Goal: Information Seeking & Learning: Get advice/opinions

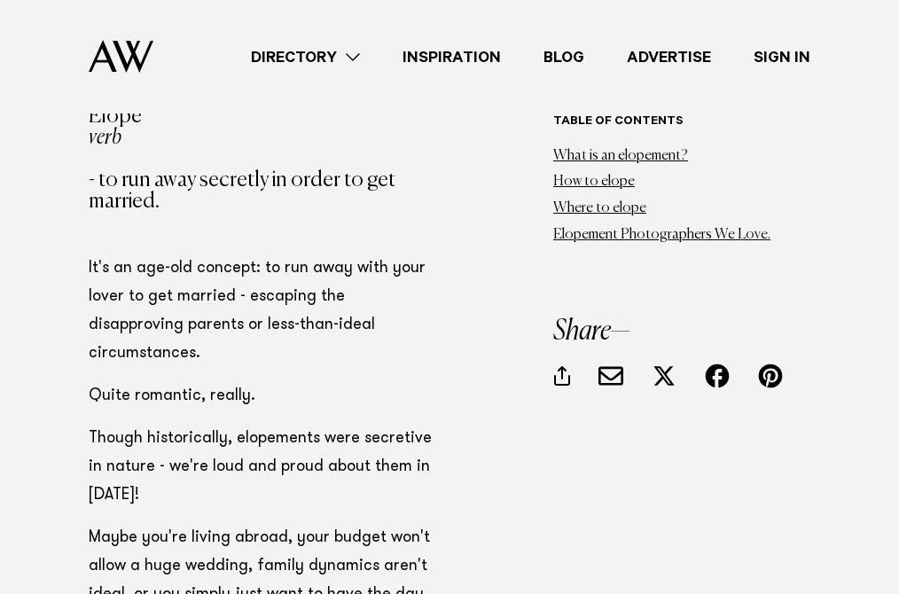
scroll to position [1239, 0]
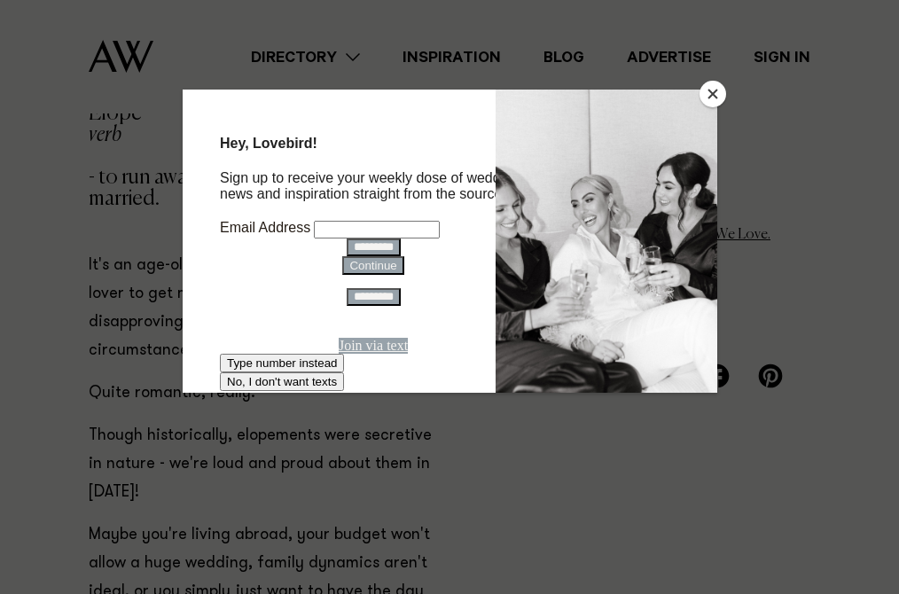
click at [712, 101] on button "Close" at bounding box center [712, 94] width 27 height 27
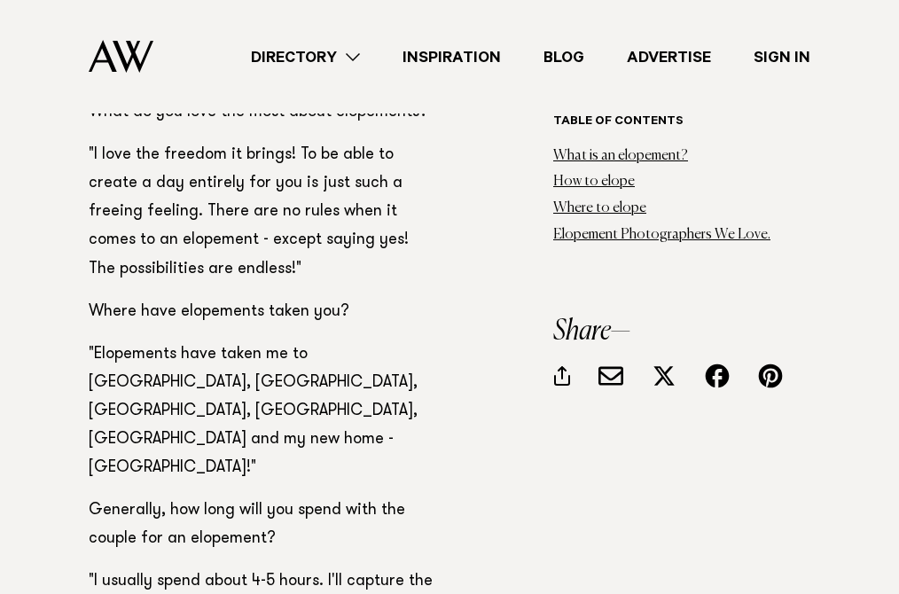
scroll to position [8579, 0]
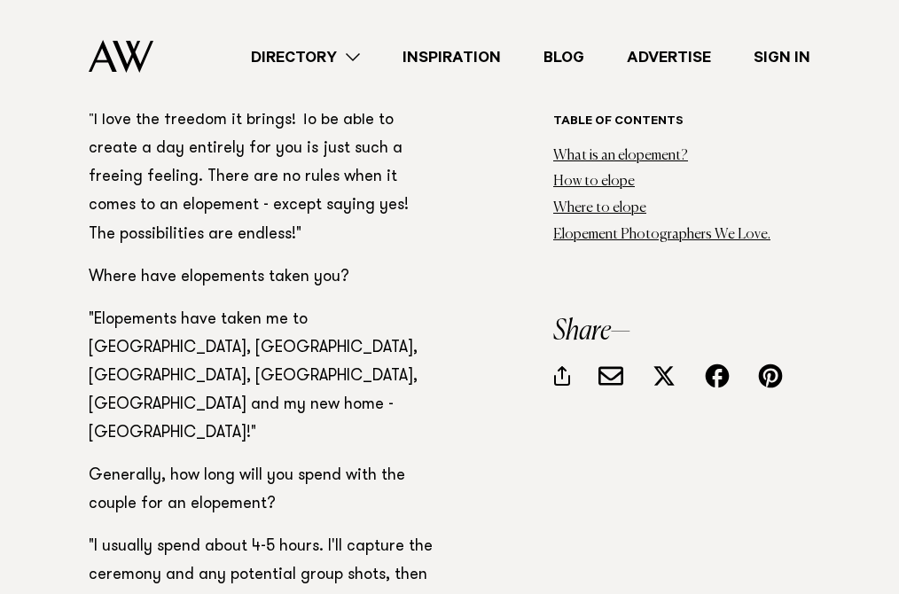
drag, startPoint x: 138, startPoint y: 501, endPoint x: 407, endPoint y: 495, distance: 268.7
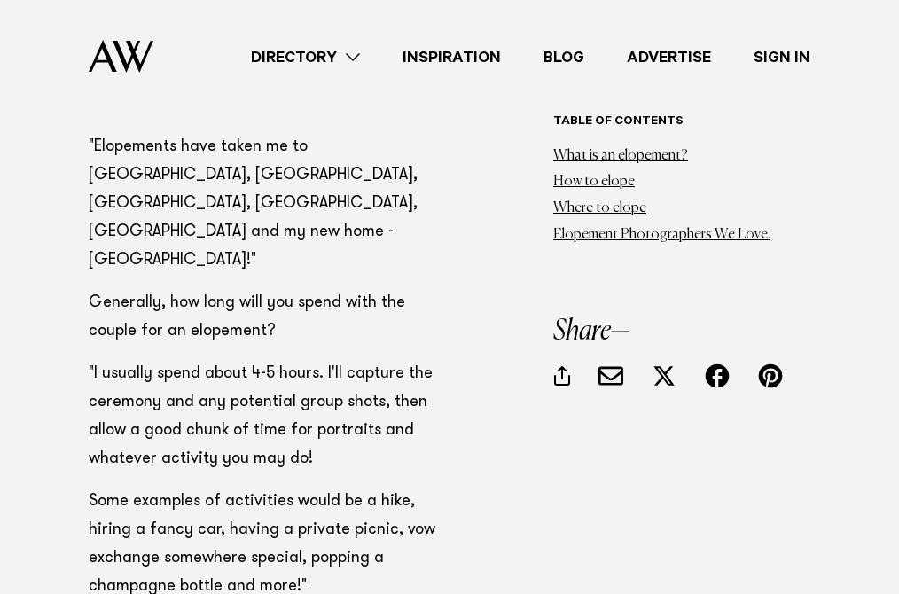
scroll to position [8762, 0]
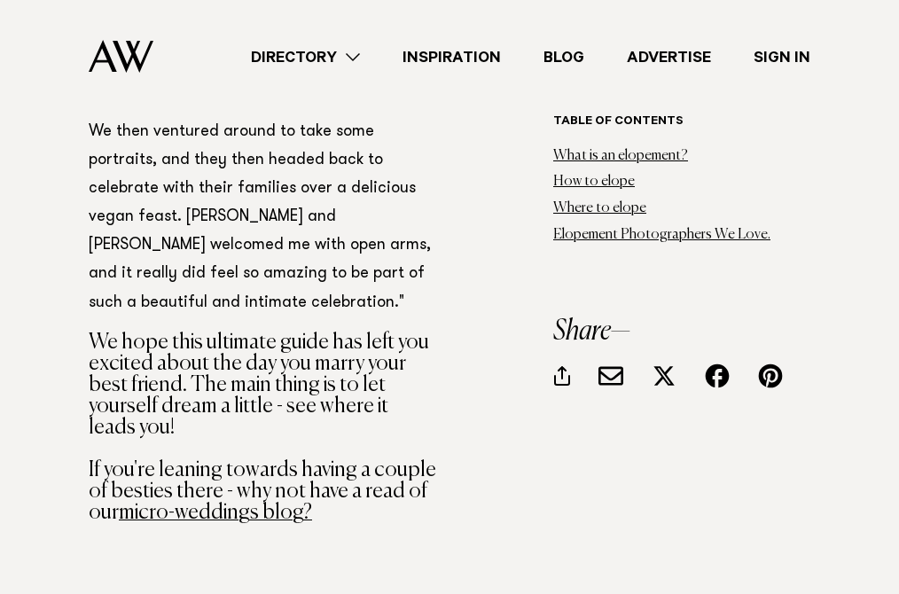
scroll to position [11543, 0]
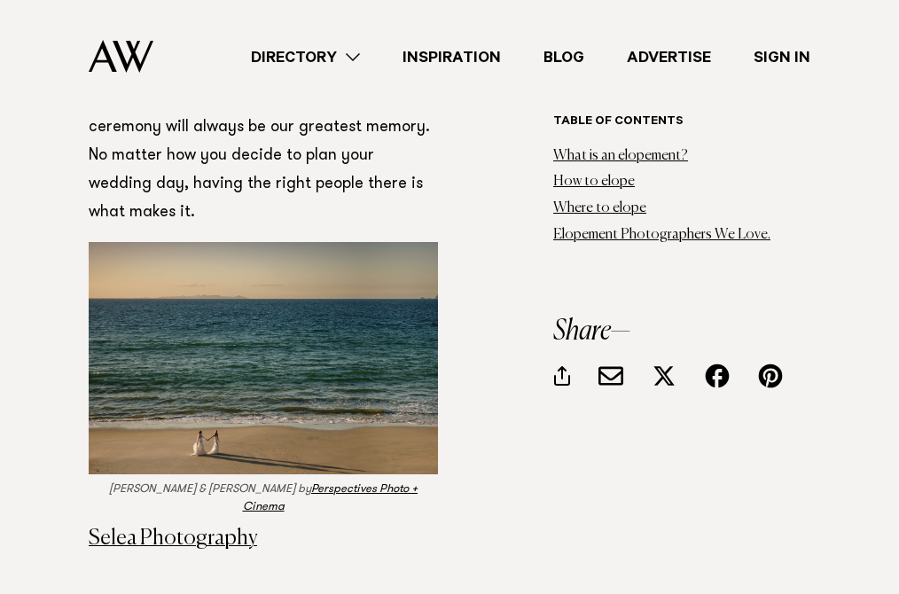
scroll to position [7837, 0]
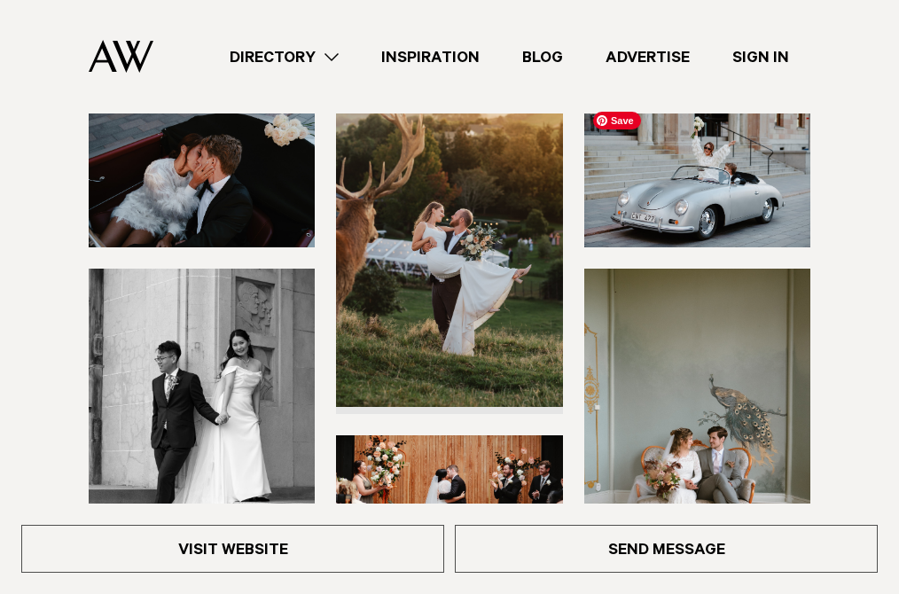
scroll to position [261, 0]
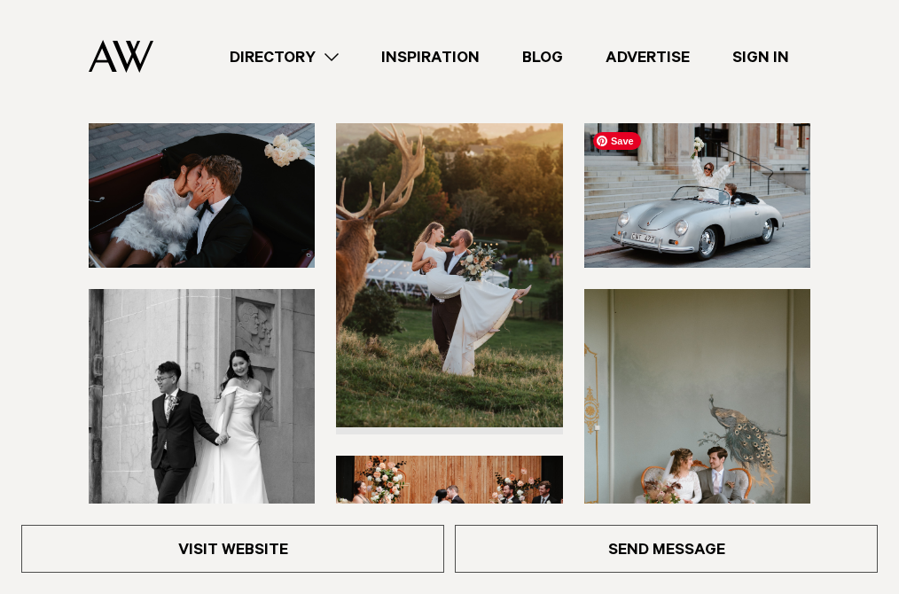
click at [722, 231] on img at bounding box center [697, 195] width 226 height 144
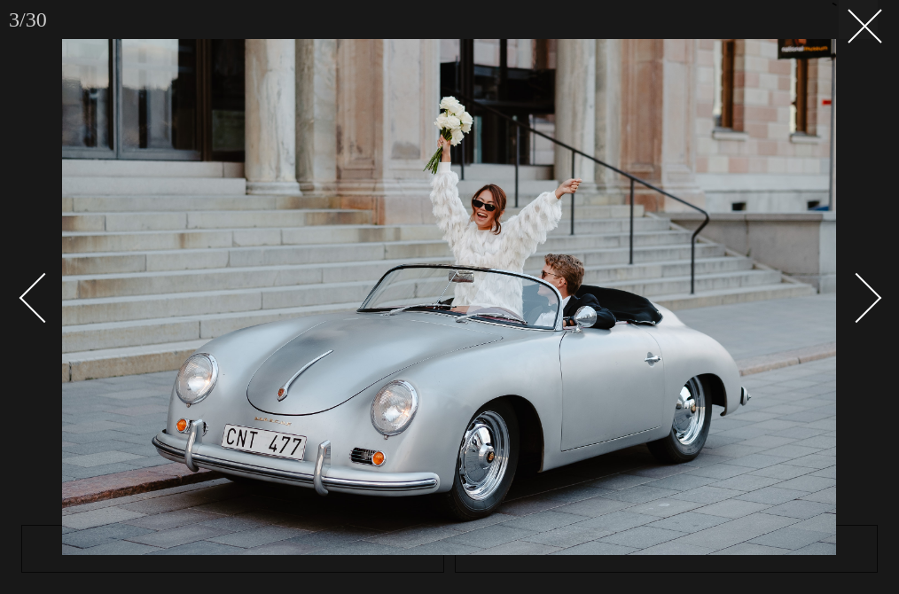
click at [869, 285] on div "Next slide" at bounding box center [856, 298] width 51 height 51
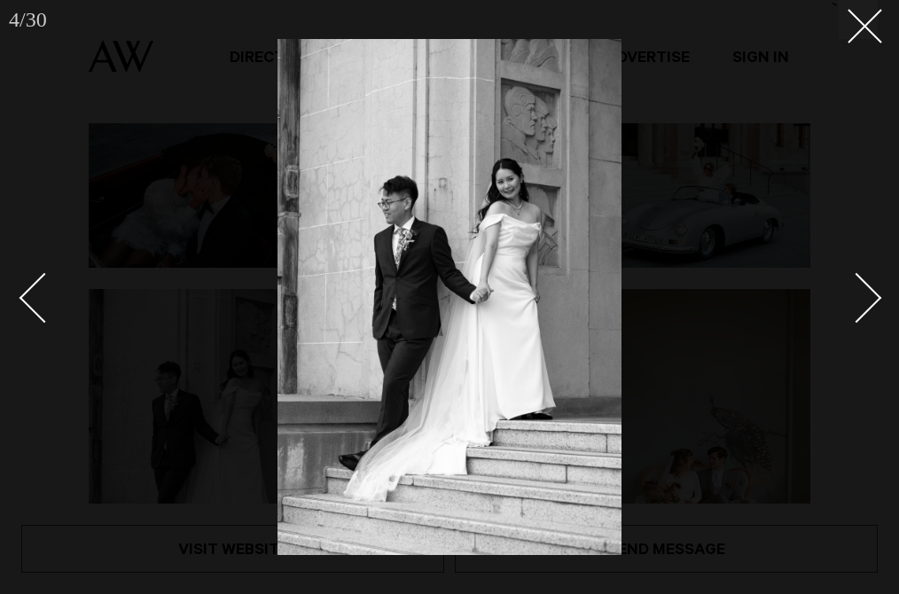
click at [869, 286] on div "Next slide" at bounding box center [856, 298] width 51 height 51
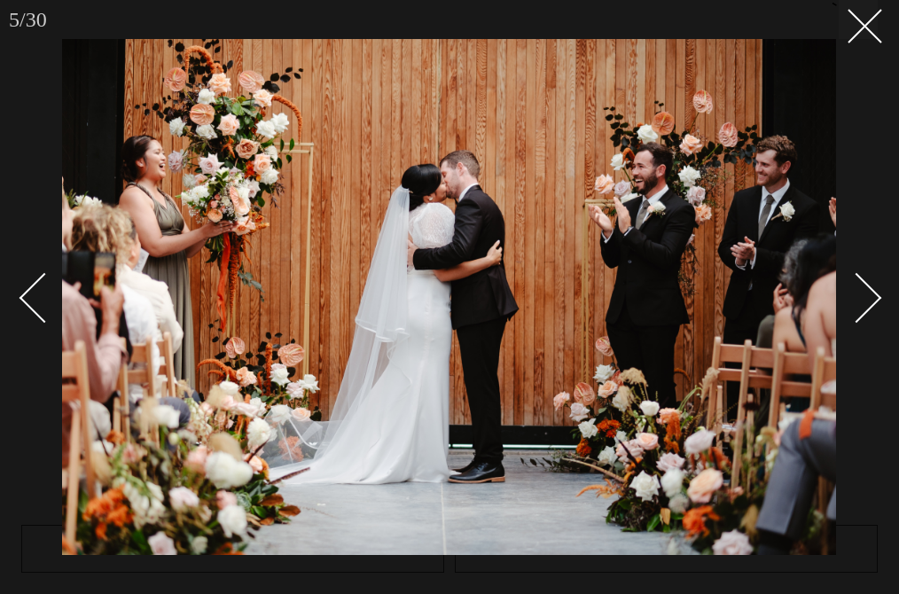
click at [869, 286] on div "Next slide" at bounding box center [856, 298] width 51 height 51
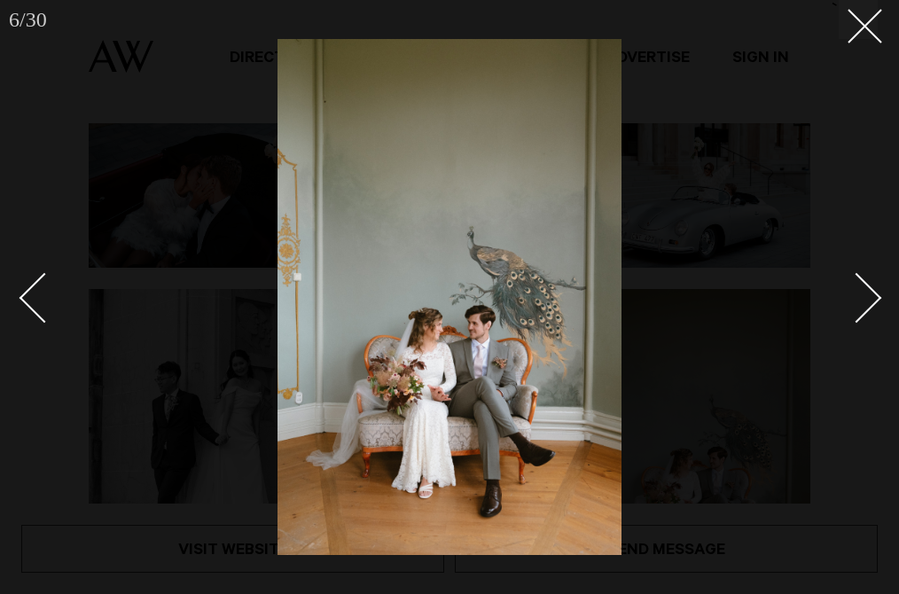
click at [869, 286] on div "Next slide" at bounding box center [856, 298] width 51 height 51
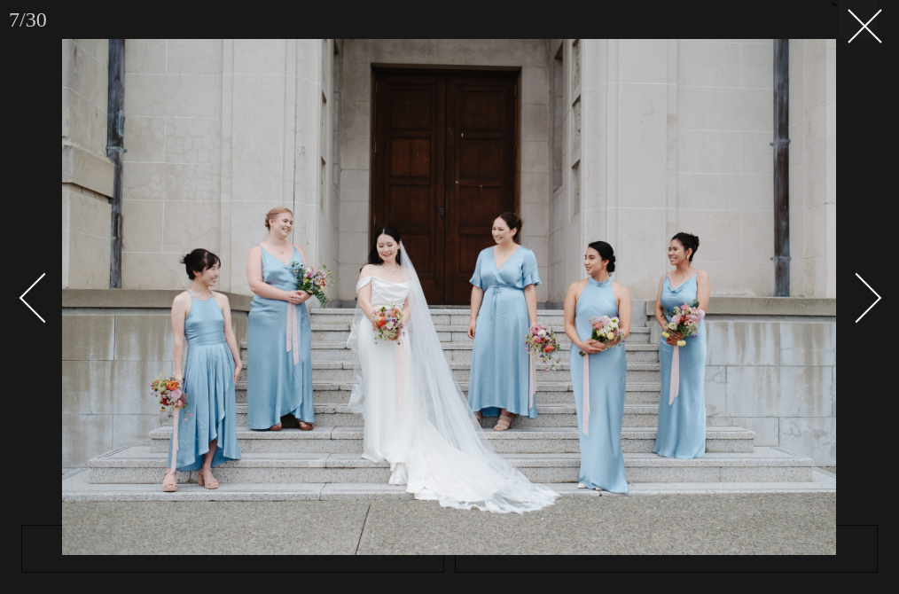
click at [869, 286] on div "Next slide" at bounding box center [856, 298] width 51 height 51
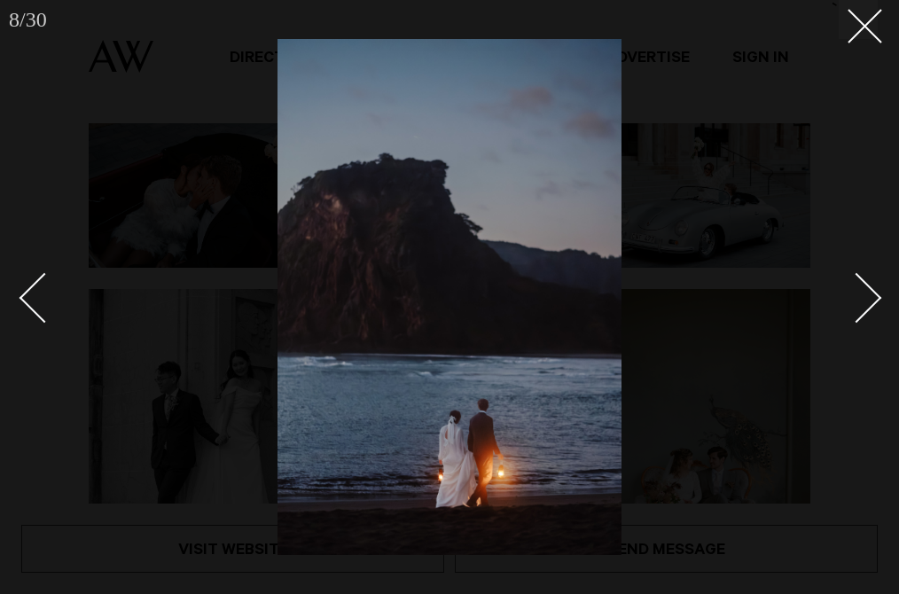
click at [872, 297] on div "Next slide" at bounding box center [856, 298] width 51 height 51
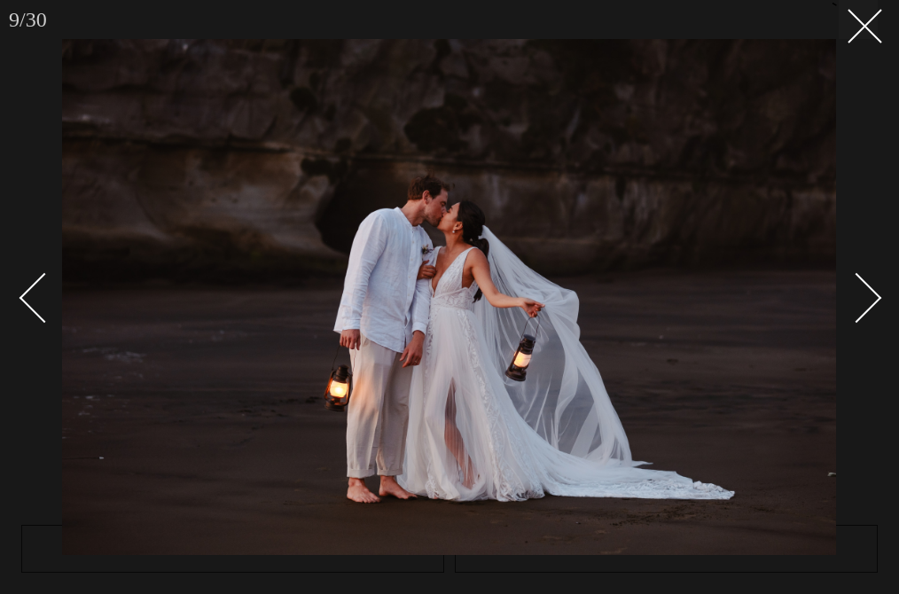
click at [872, 297] on div "Next slide" at bounding box center [856, 298] width 51 height 51
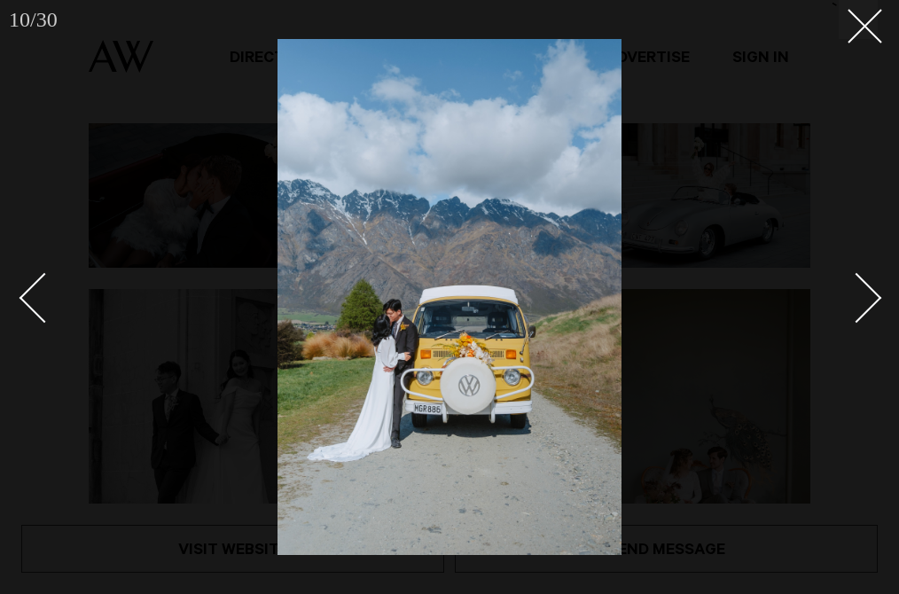
click at [872, 297] on div "Next slide" at bounding box center [856, 298] width 51 height 51
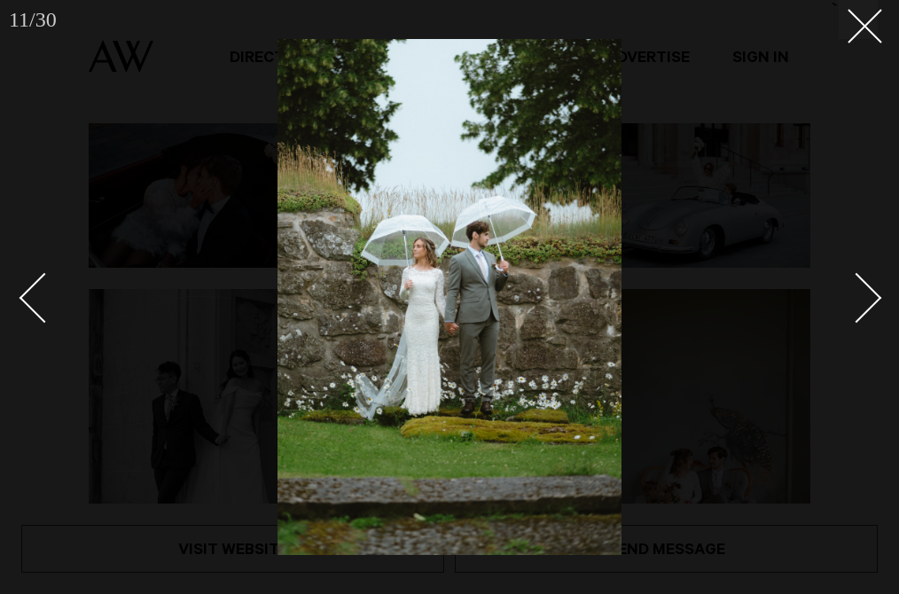
click at [872, 298] on div "Next slide" at bounding box center [856, 298] width 51 height 51
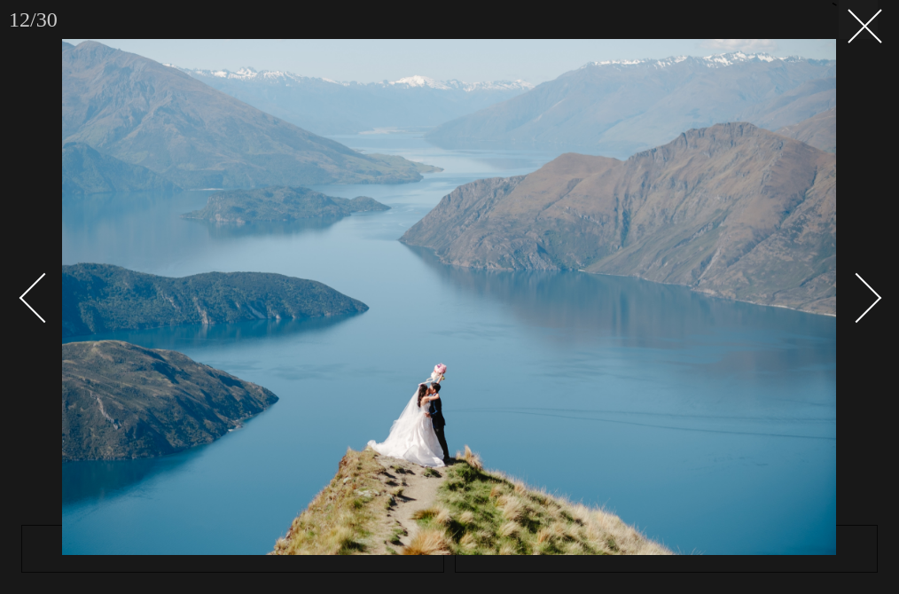
click at [872, 298] on div "Next slide" at bounding box center [856, 298] width 51 height 51
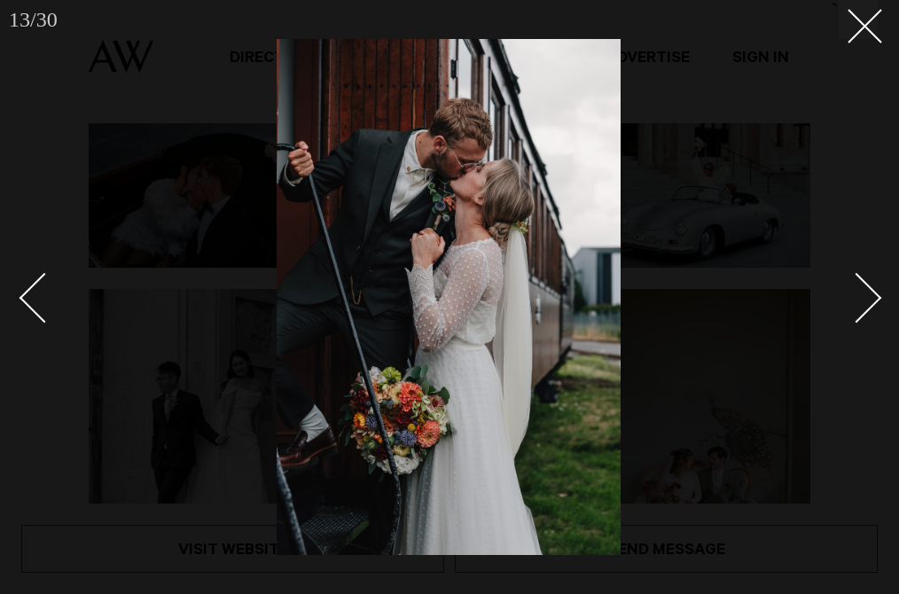
click at [872, 298] on div "Next slide" at bounding box center [856, 298] width 51 height 51
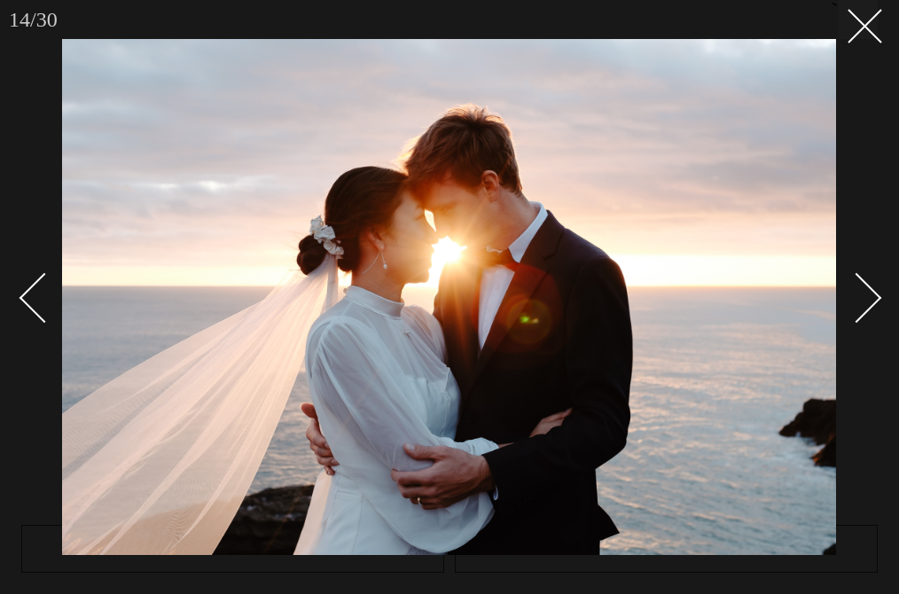
click at [872, 298] on div "Next slide" at bounding box center [856, 298] width 51 height 51
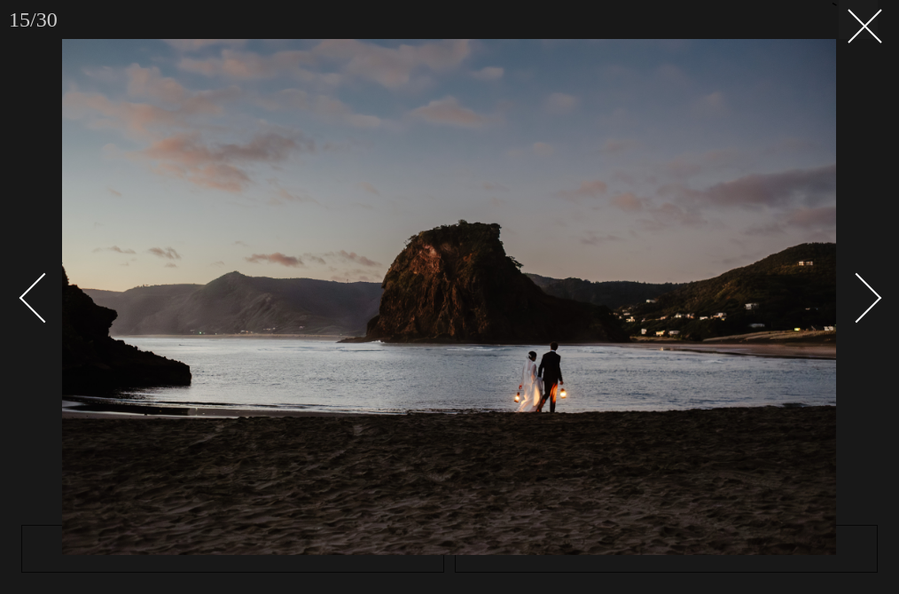
click at [873, 298] on div "Next slide" at bounding box center [856, 298] width 51 height 51
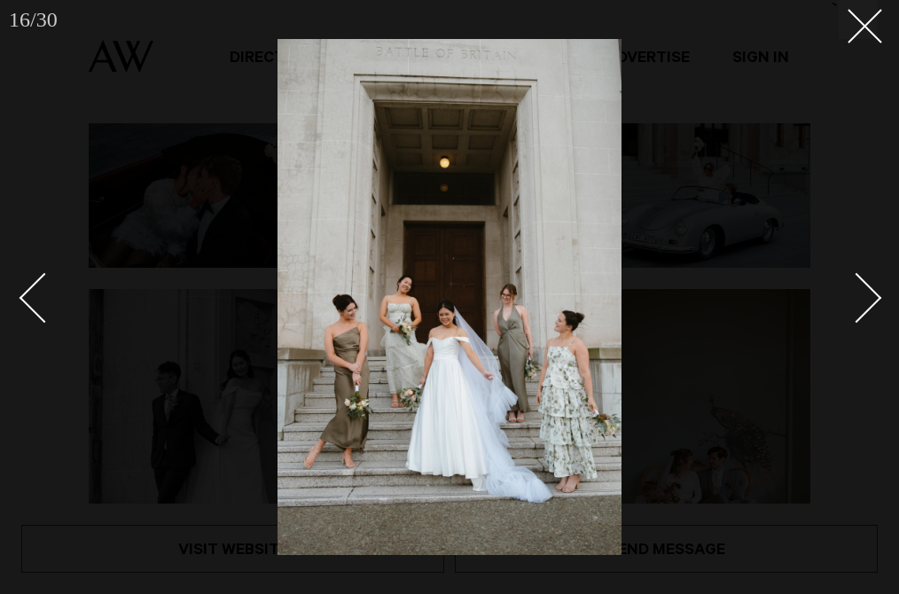
click at [864, 201] on div at bounding box center [449, 297] width 899 height 594
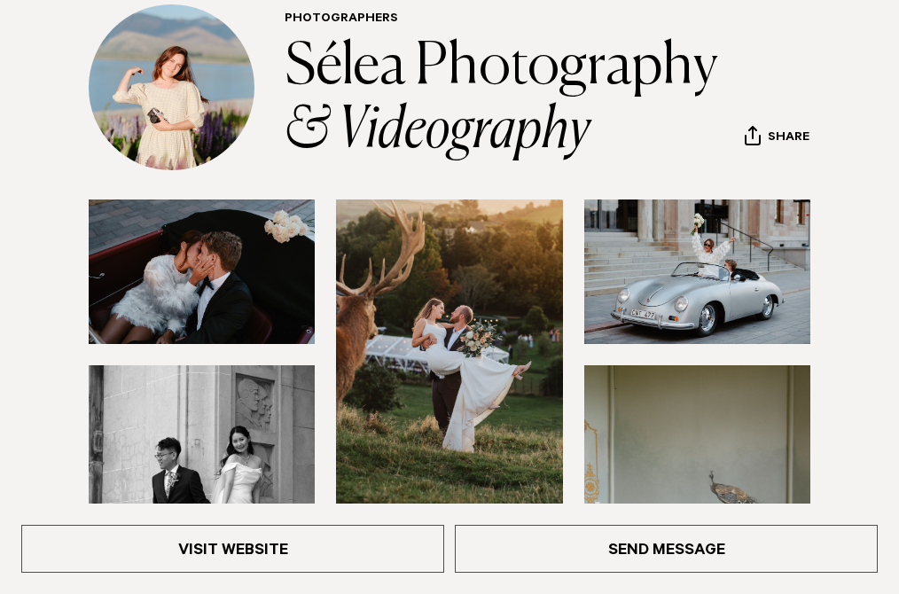
scroll to position [214, 0]
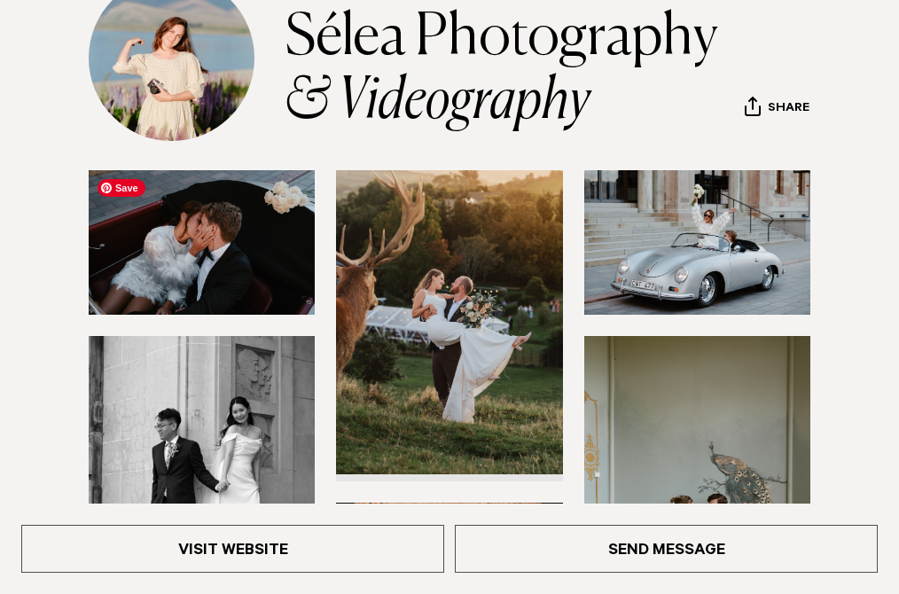
click at [232, 274] on img at bounding box center [202, 242] width 226 height 144
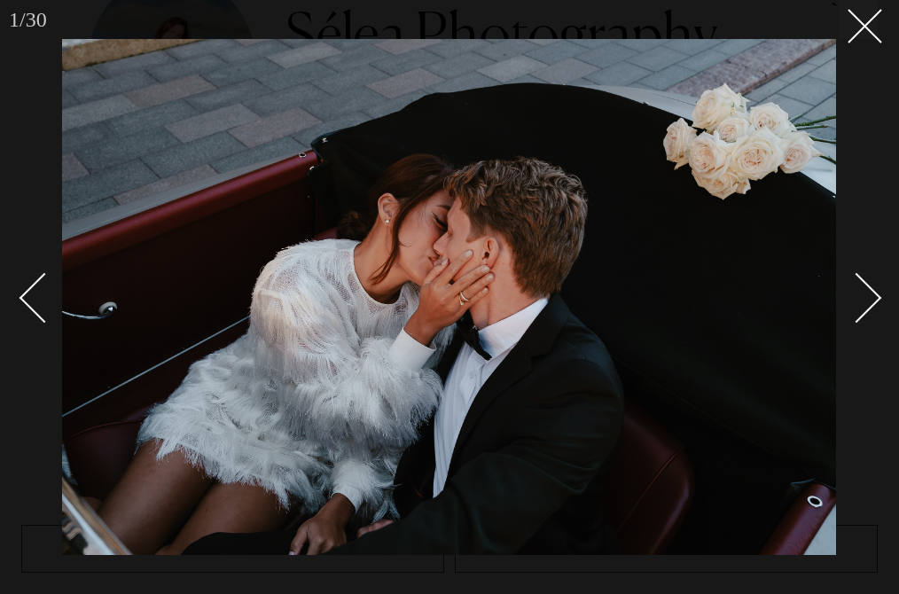
click at [890, 152] on div at bounding box center [449, 297] width 899 height 594
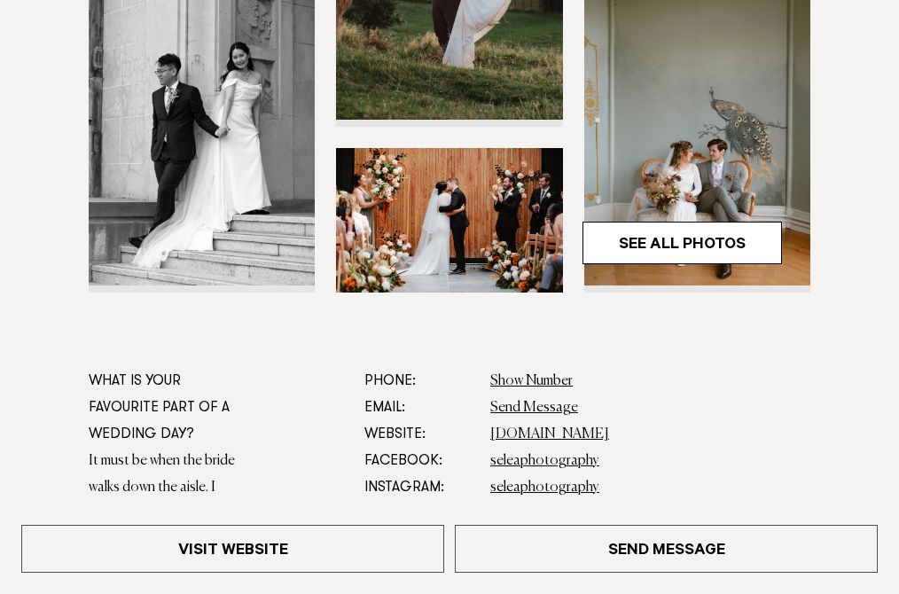
scroll to position [597, 0]
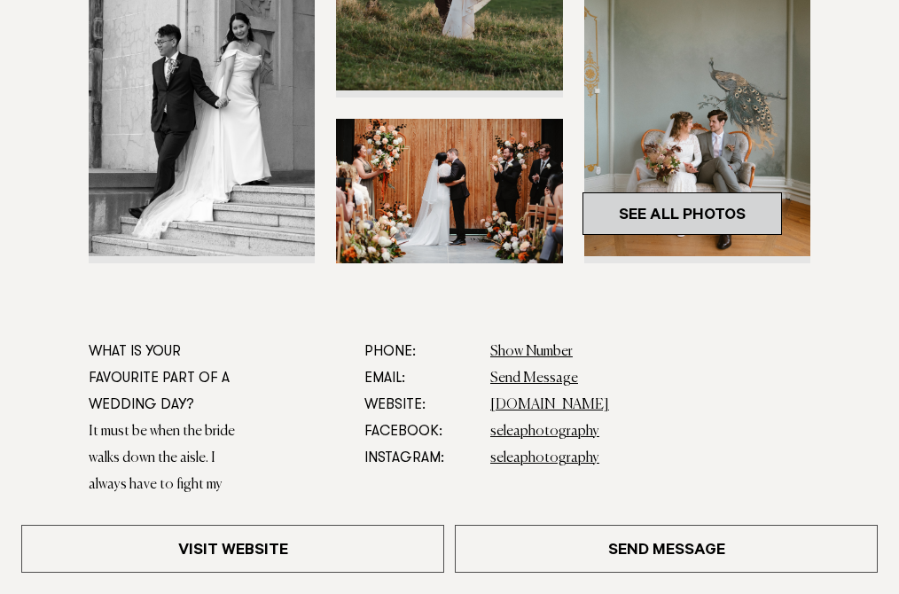
click at [657, 216] on link "See All Photos" at bounding box center [681, 213] width 199 height 43
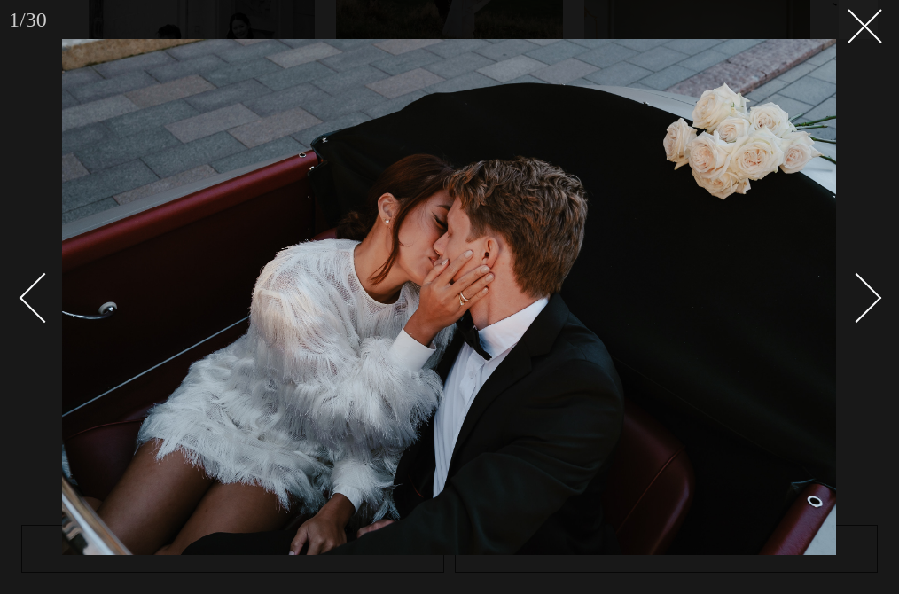
click at [866, 298] on div "Next slide" at bounding box center [856, 298] width 51 height 51
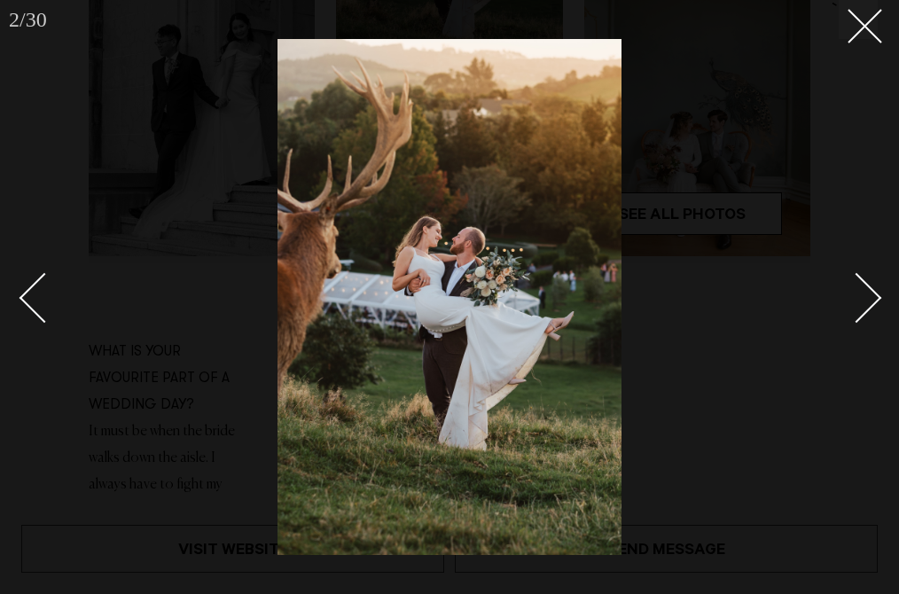
click at [866, 298] on div "Next slide" at bounding box center [856, 298] width 51 height 51
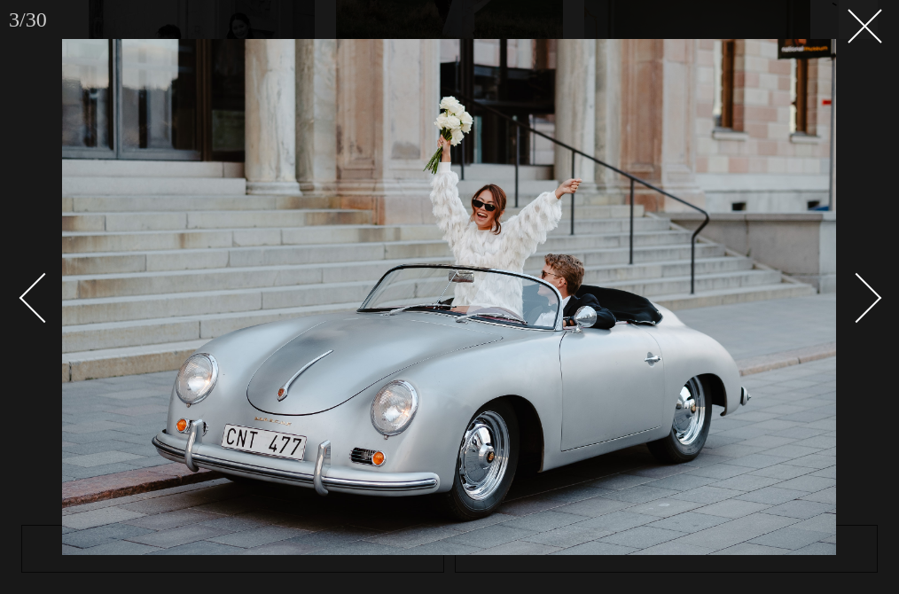
click at [866, 298] on div "Next slide" at bounding box center [856, 298] width 51 height 51
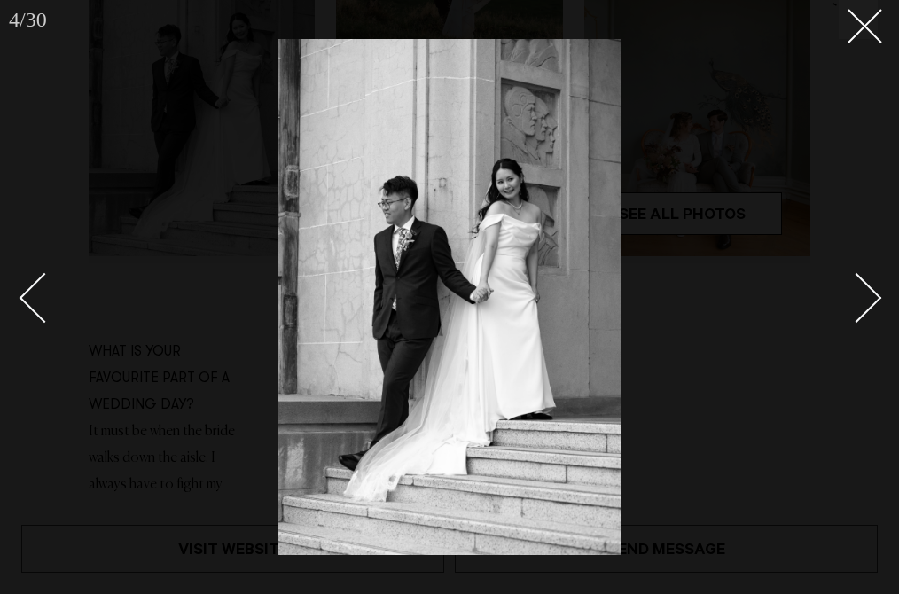
click at [866, 298] on div "Next slide" at bounding box center [856, 298] width 51 height 51
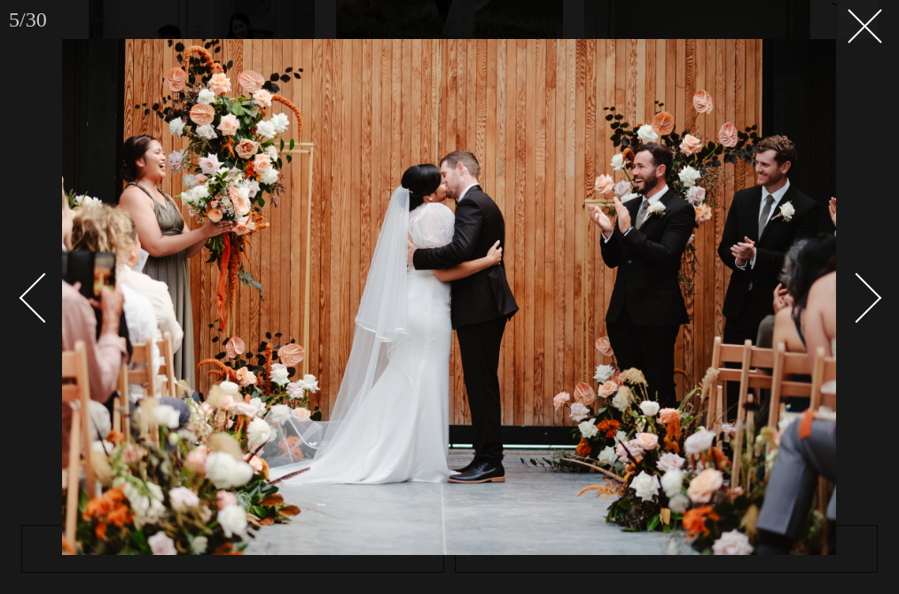
click at [866, 298] on div "Next slide" at bounding box center [856, 298] width 51 height 51
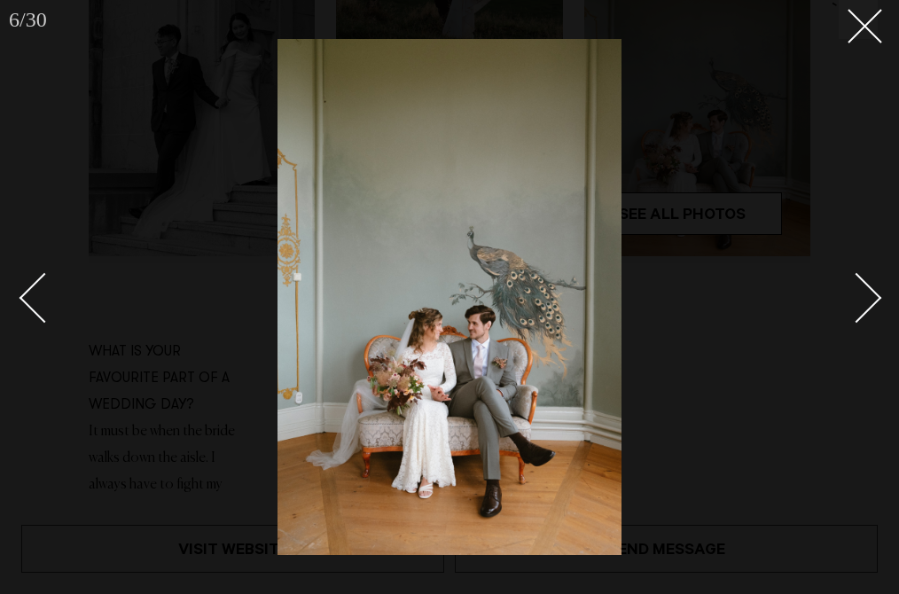
click at [850, 216] on div at bounding box center [449, 297] width 899 height 594
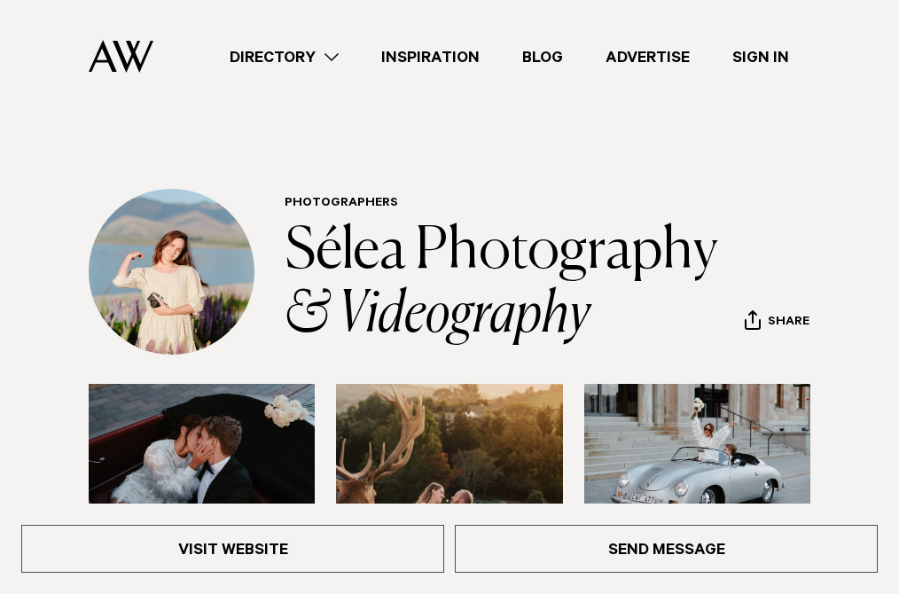
click at [462, 56] on link "Inspiration" at bounding box center [430, 57] width 141 height 24
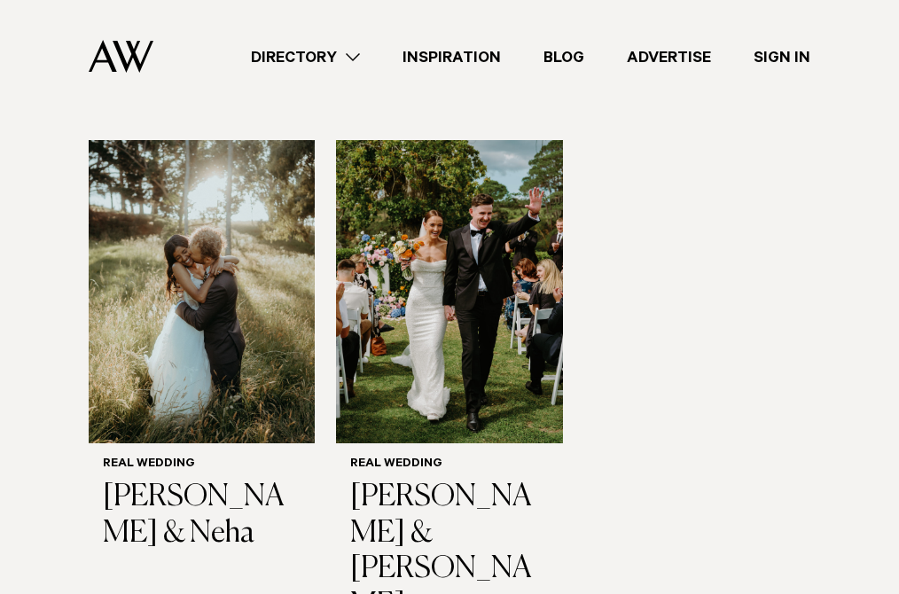
scroll to position [2071, 0]
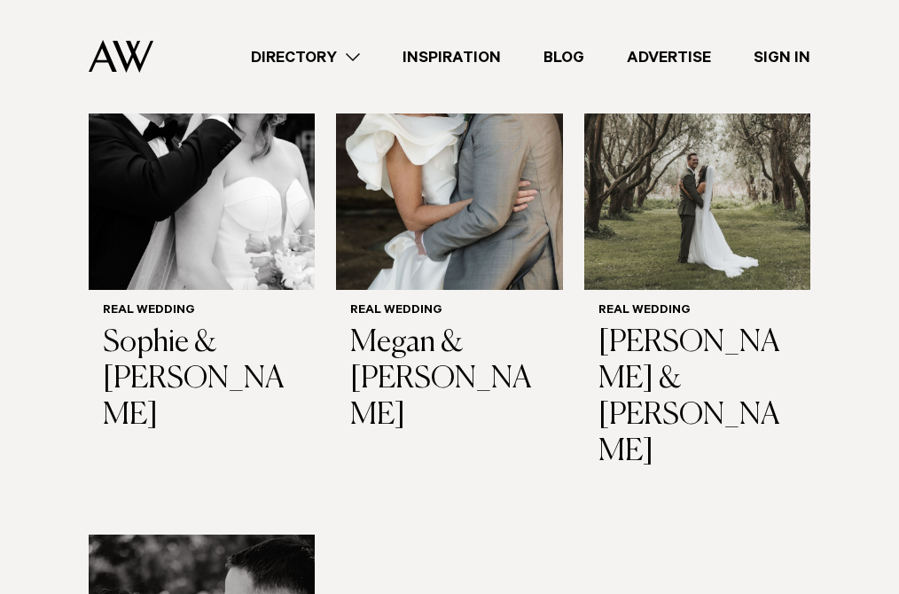
scroll to position [3869, 0]
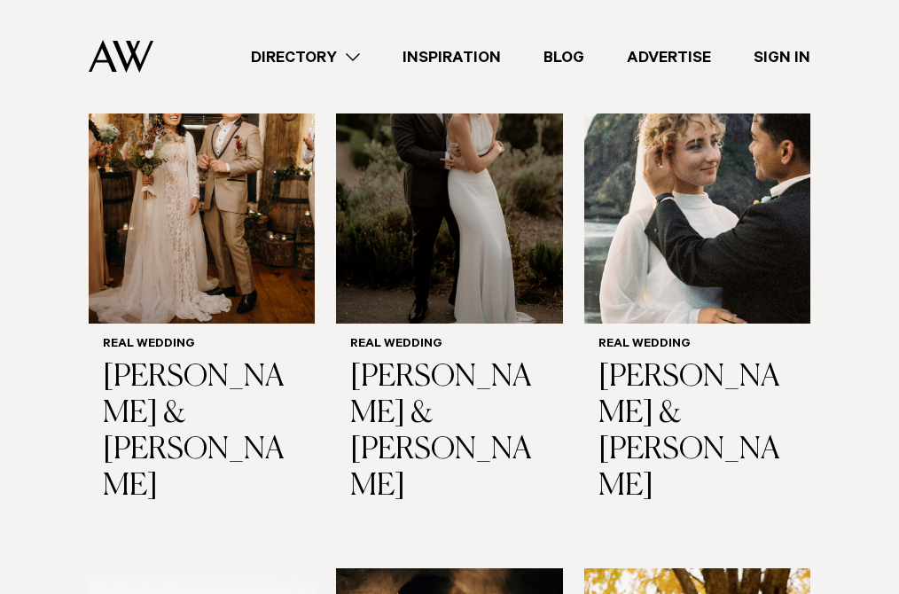
scroll to position [5442, 0]
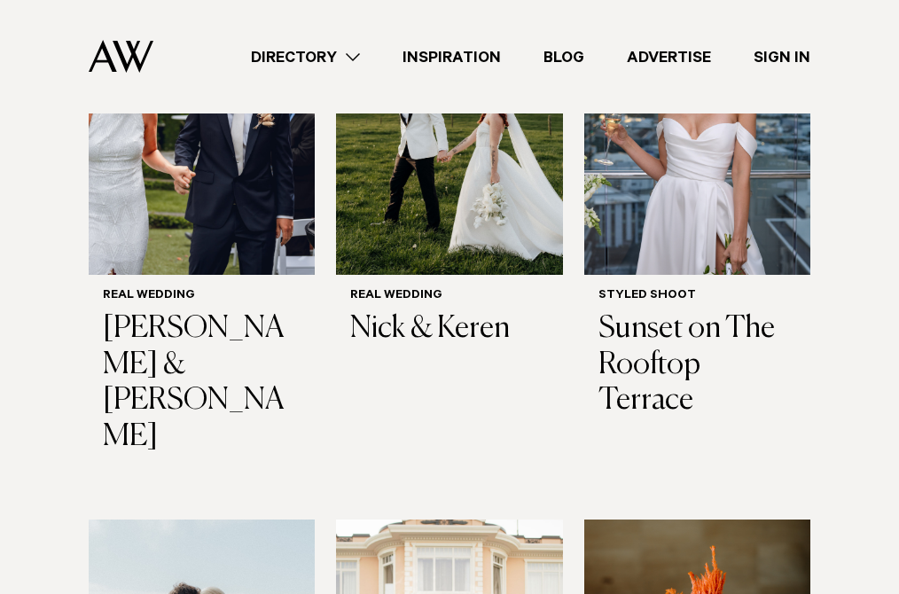
scroll to position [7140, 0]
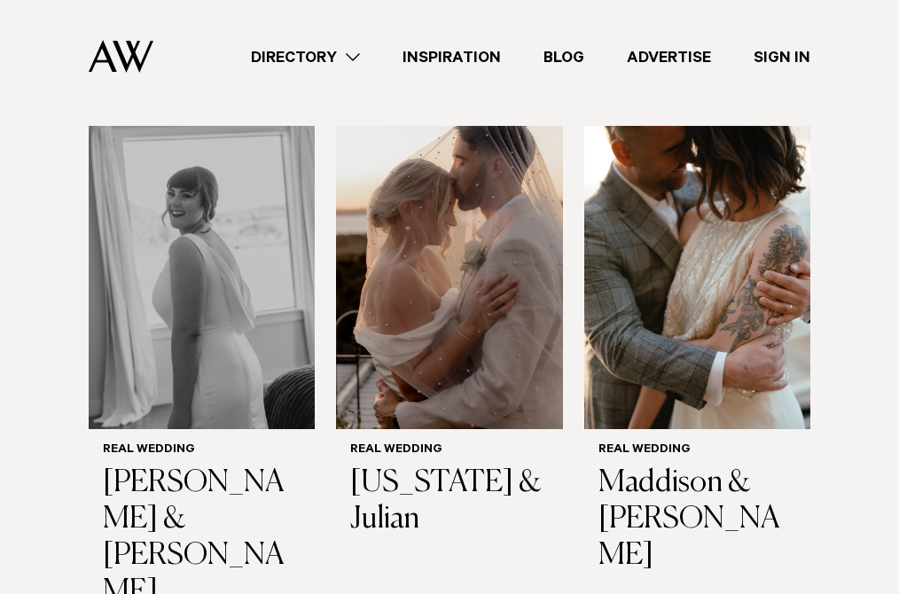
scroll to position [6288, 0]
